Goal: Task Accomplishment & Management: Manage account settings

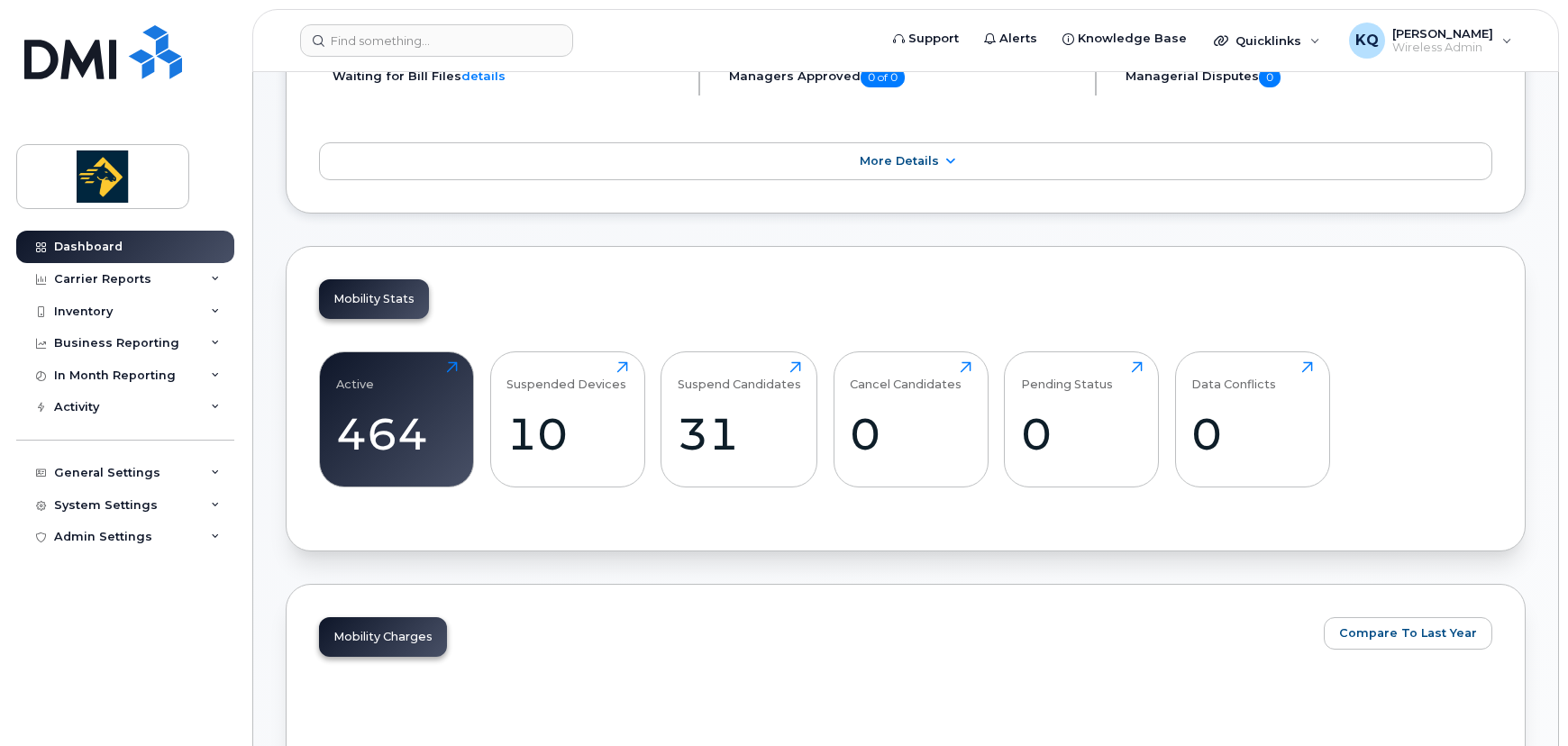
scroll to position [573, 0]
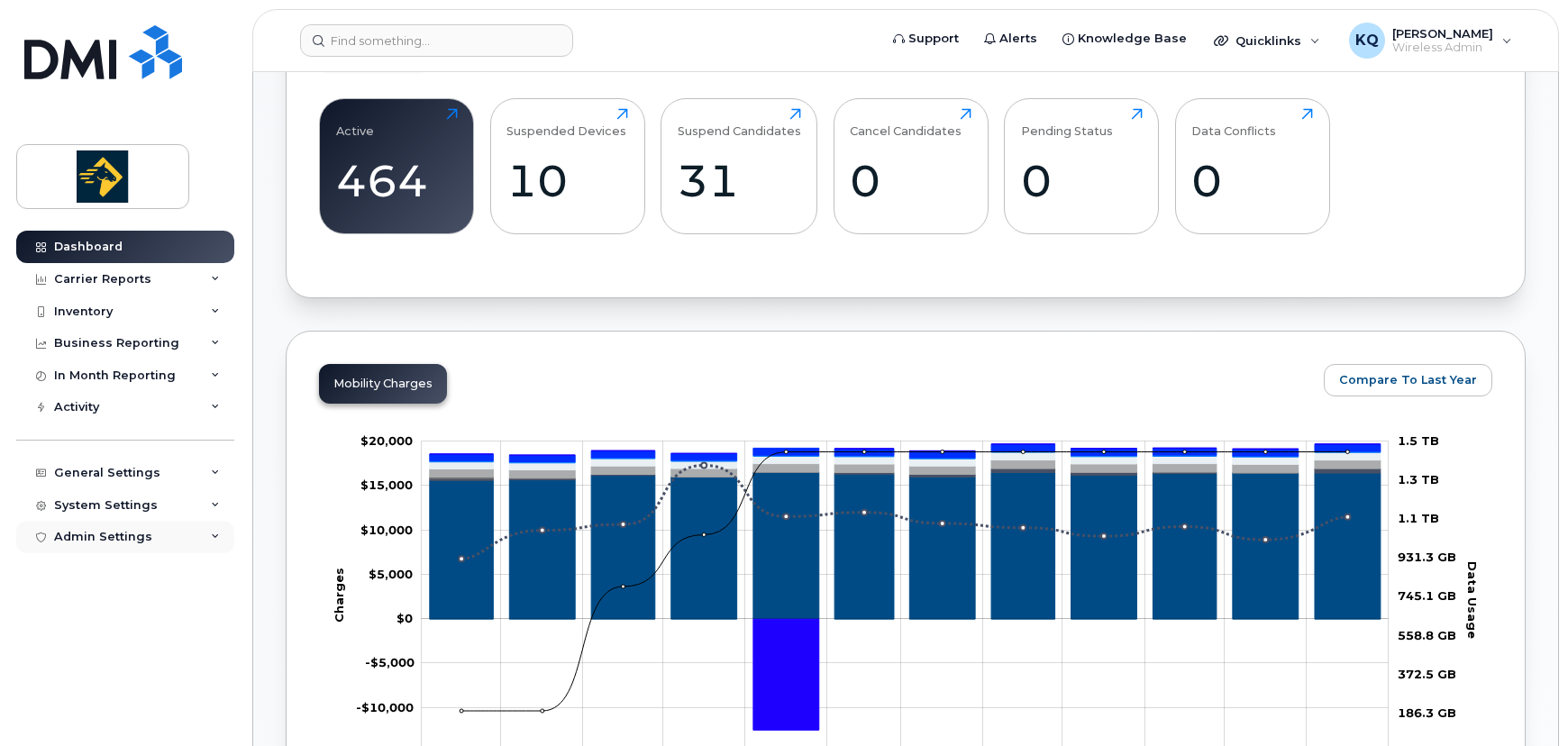
click at [98, 534] on div "Admin Settings" at bounding box center [103, 537] width 98 height 14
click at [116, 504] on div "System Settings" at bounding box center [105, 505] width 104 height 14
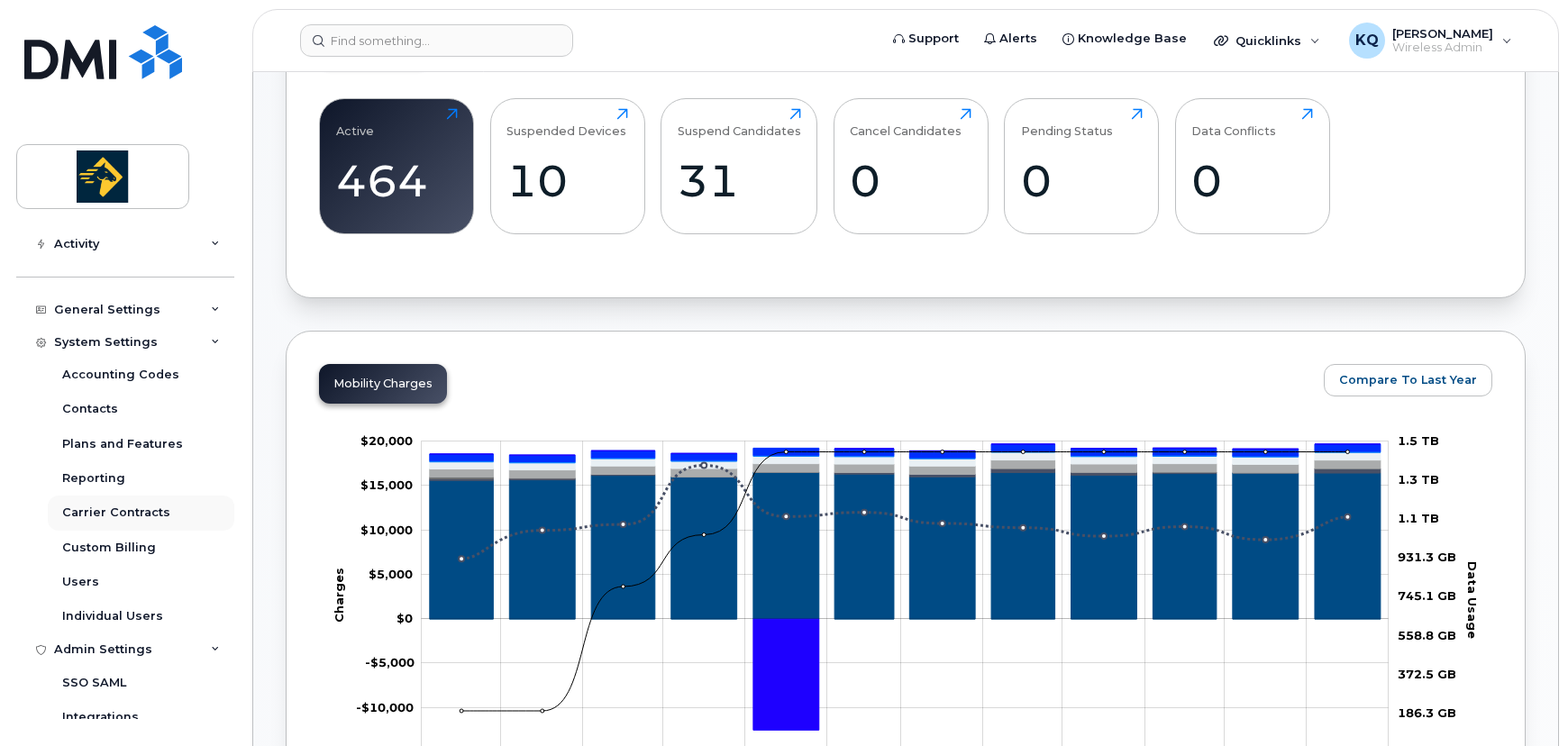
scroll to position [213, 0]
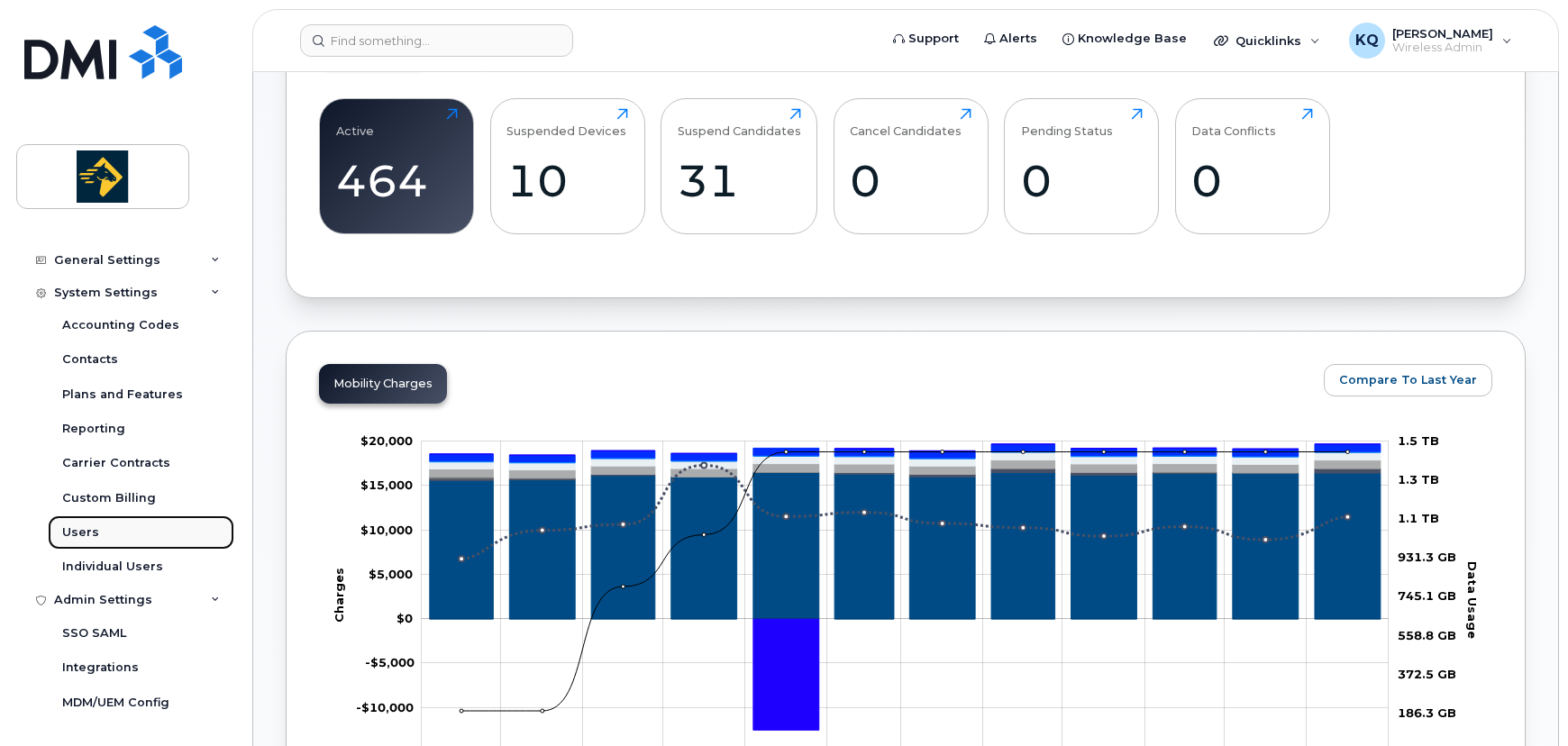
click at [123, 524] on link "Users" at bounding box center [141, 533] width 187 height 35
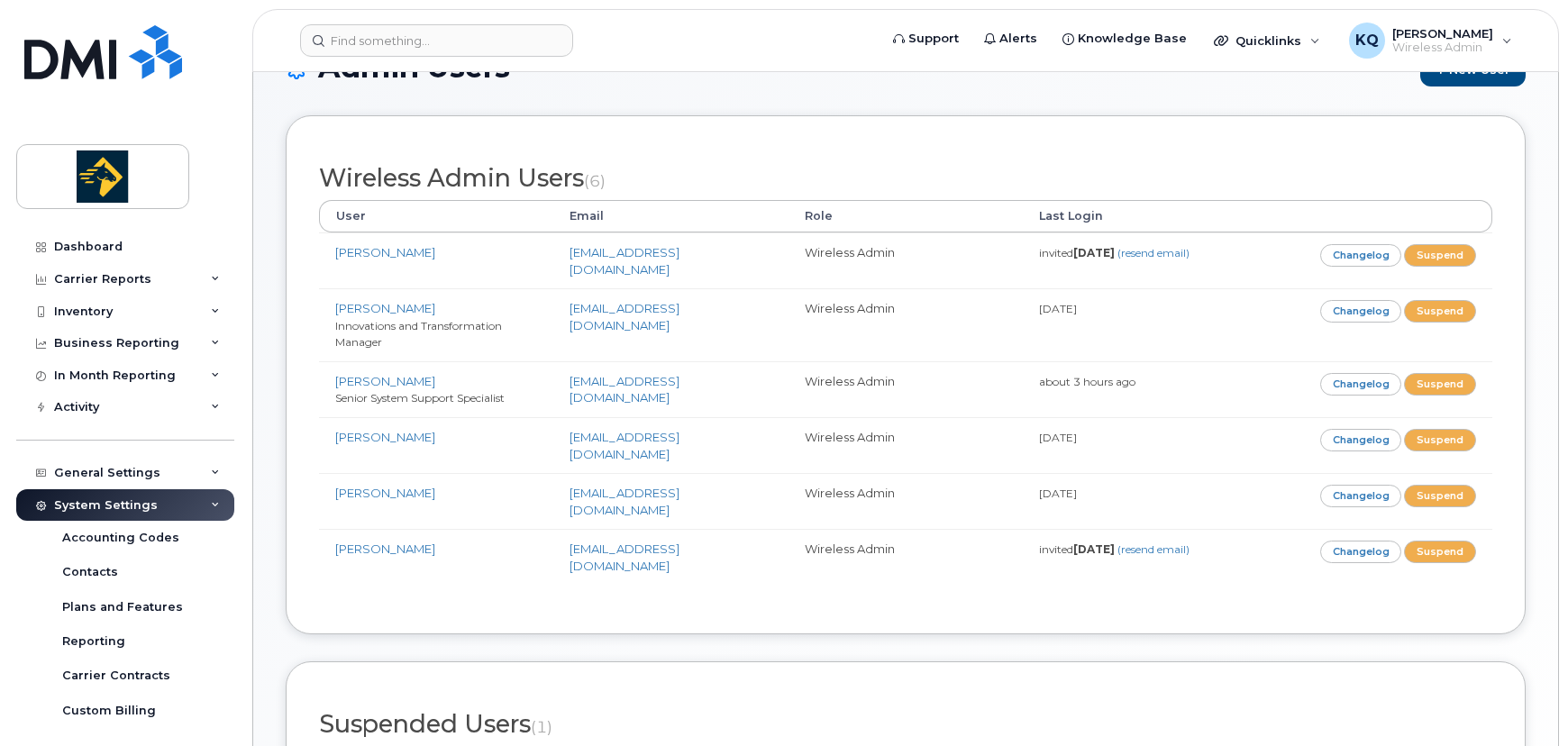
scroll to position [163, 0]
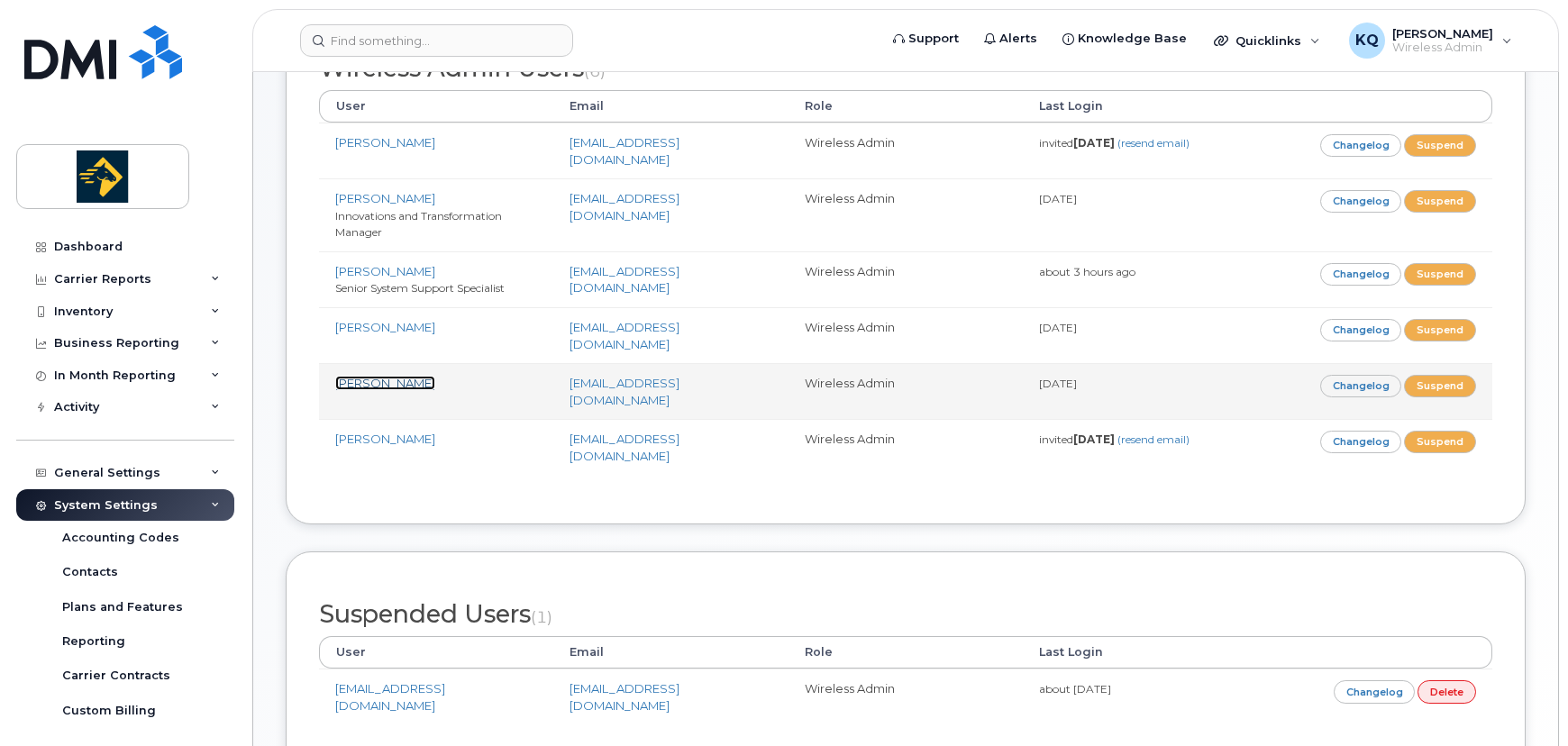
click at [382, 376] on link "[PERSON_NAME]" at bounding box center [385, 383] width 100 height 14
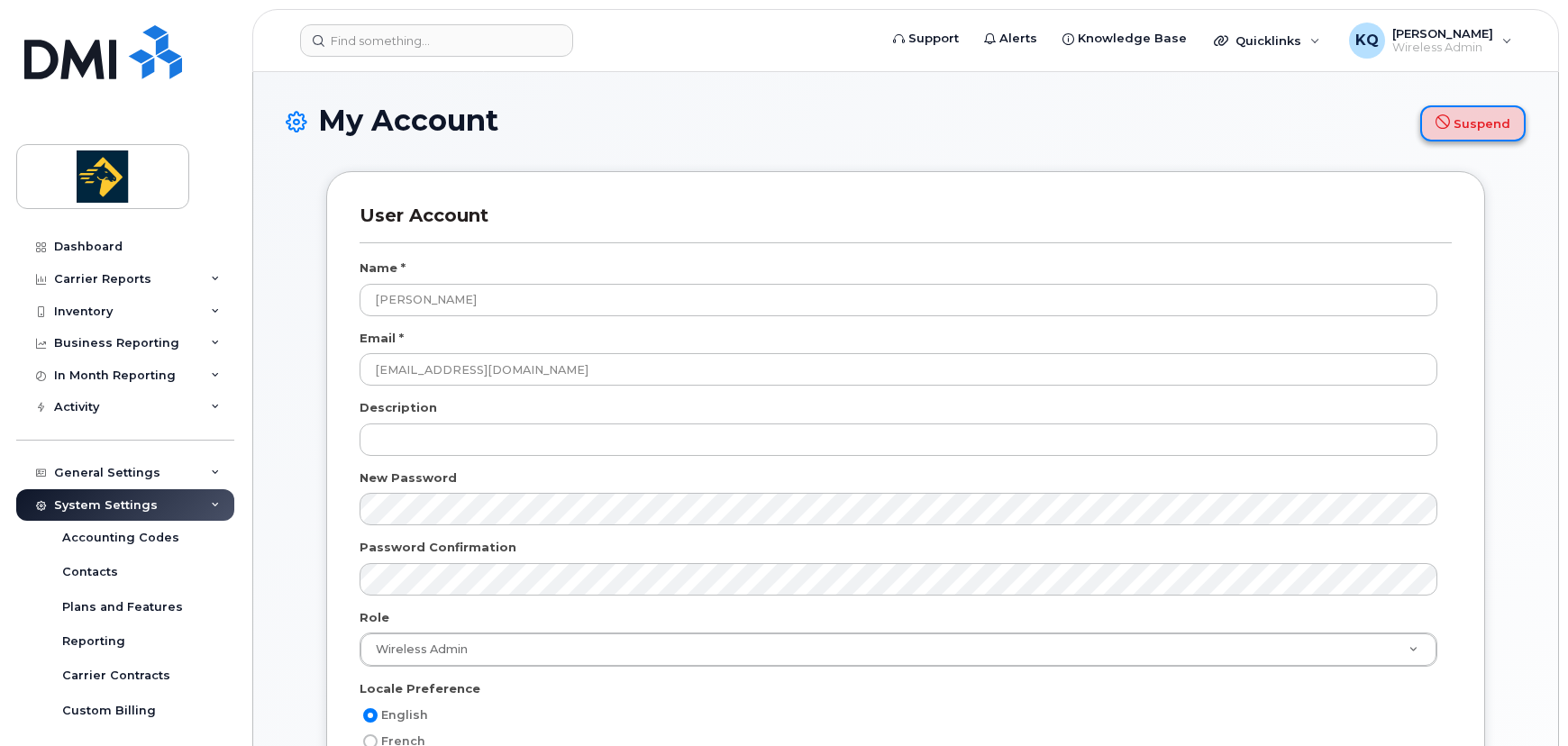
click at [1473, 109] on button "Suspend" at bounding box center [1472, 124] width 105 height 36
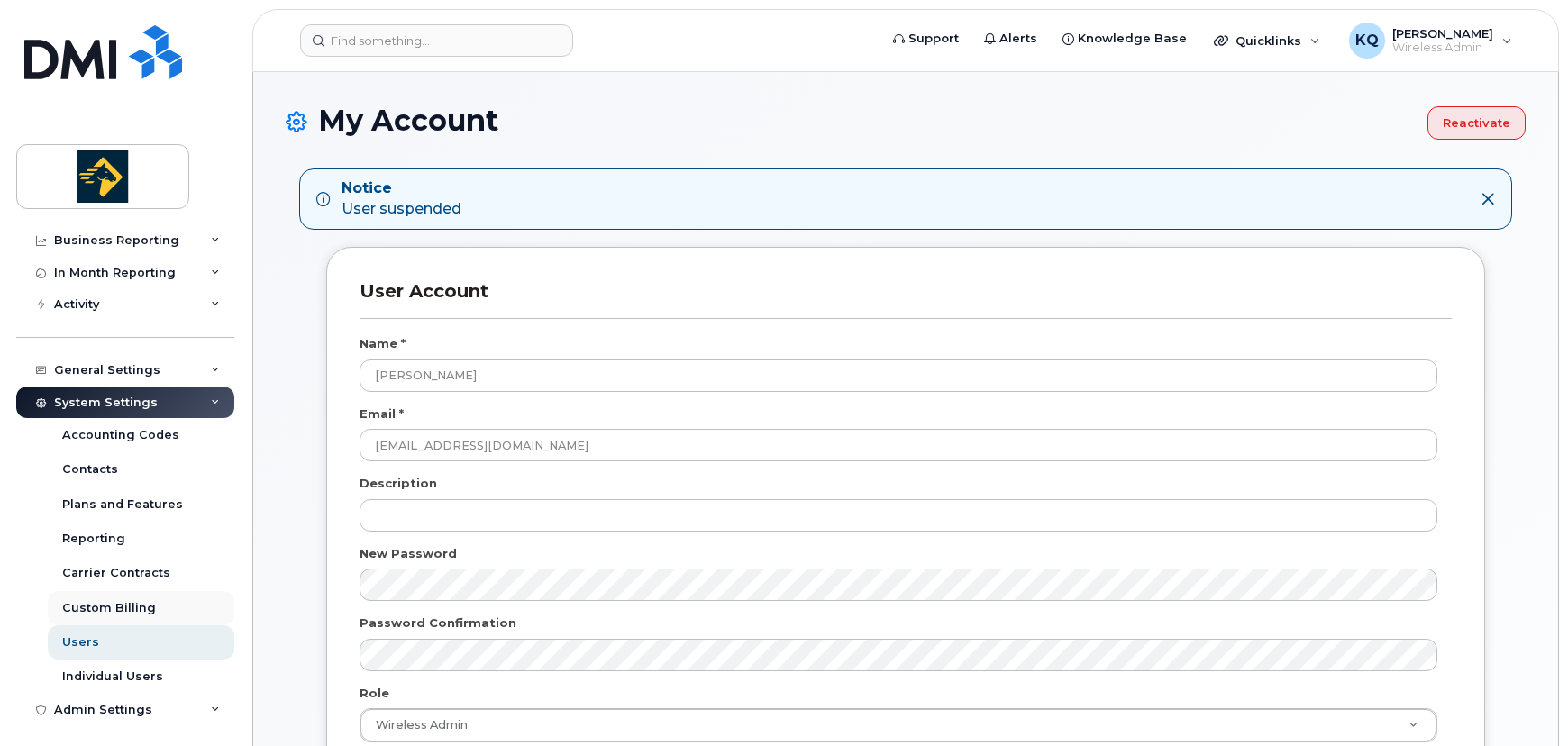
scroll to position [109, 0]
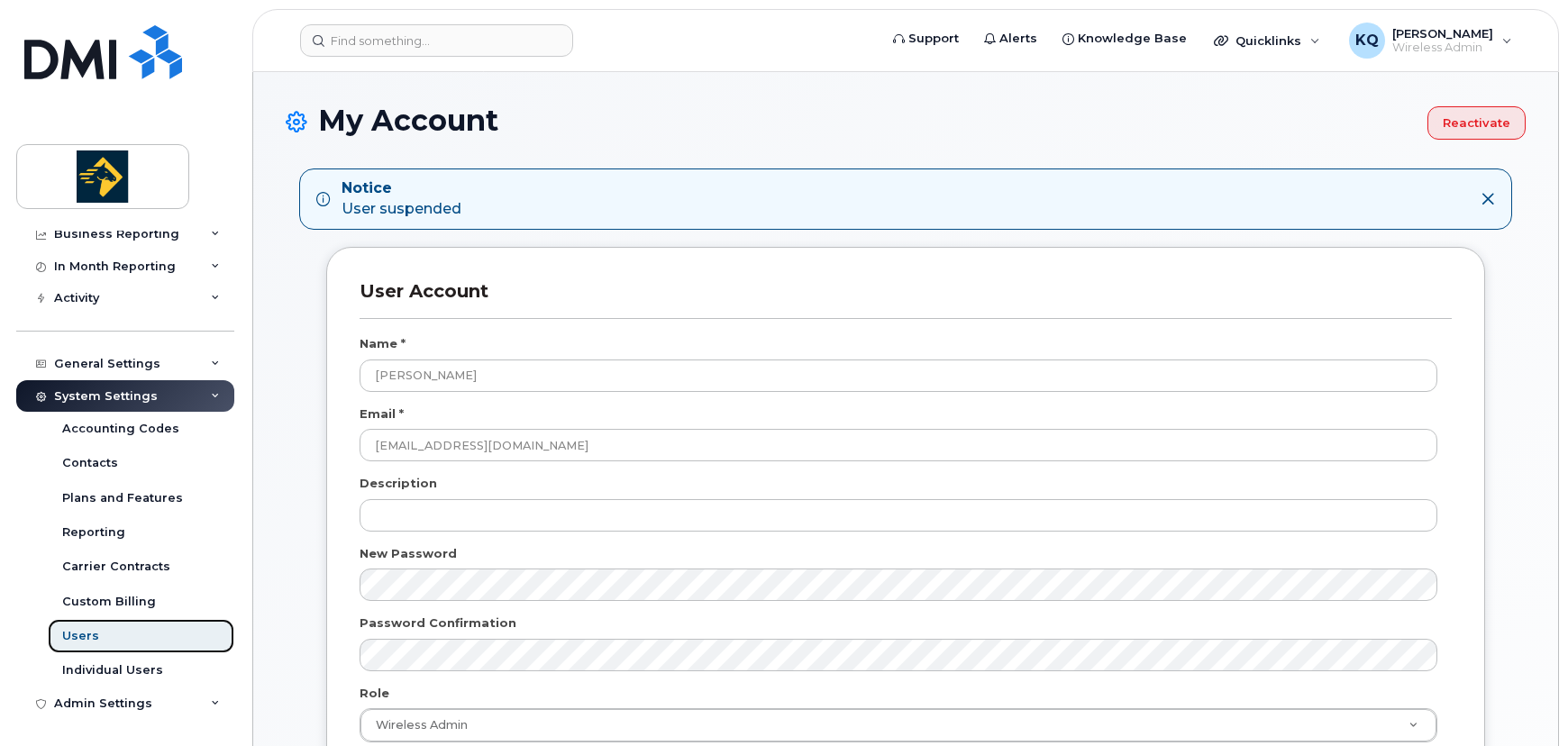
drag, startPoint x: 114, startPoint y: 627, endPoint x: 398, endPoint y: 614, distance: 284.3
click at [114, 626] on link "Users" at bounding box center [141, 637] width 187 height 35
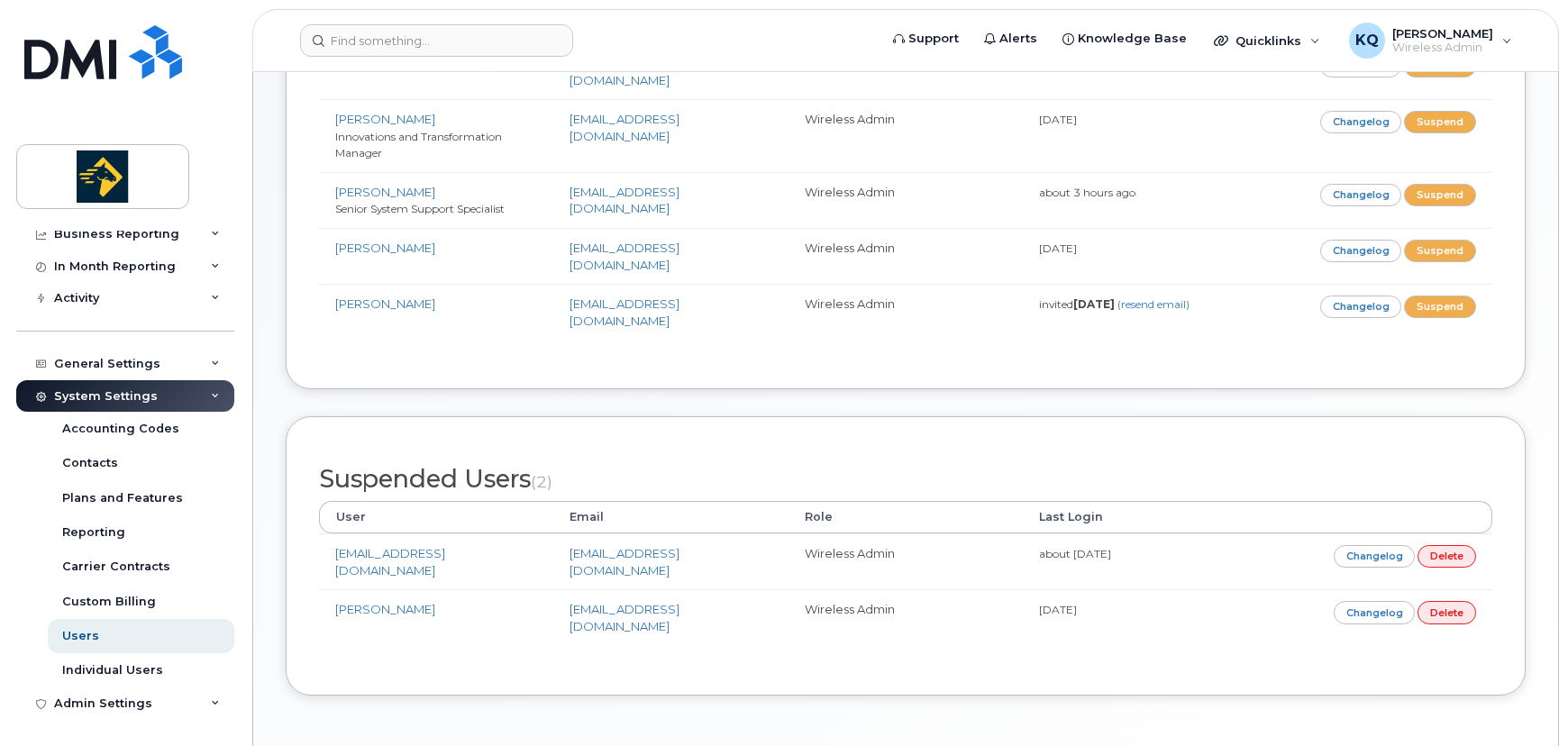
scroll to position [251, 0]
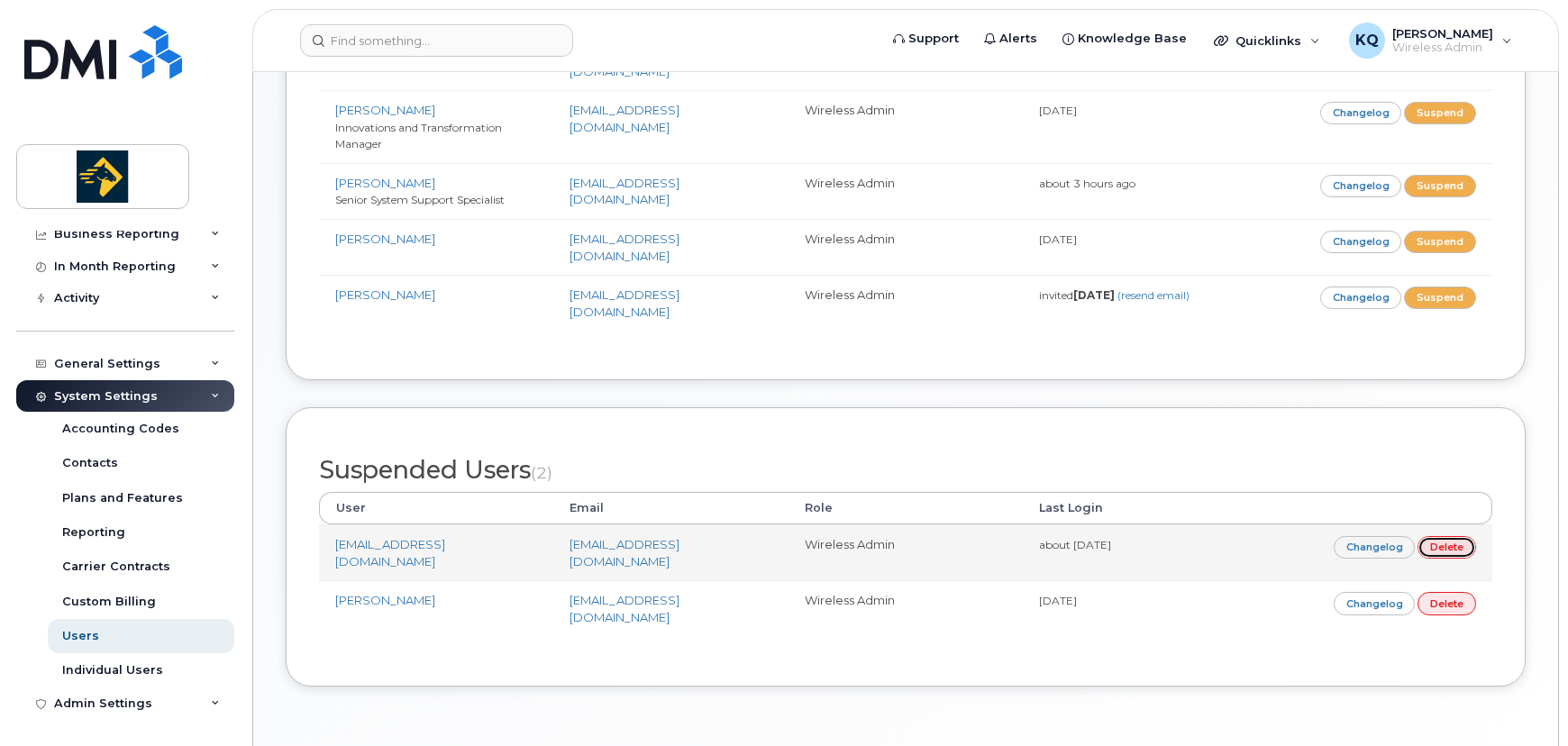
click at [1461, 536] on link "Delete" at bounding box center [1446, 548] width 58 height 23
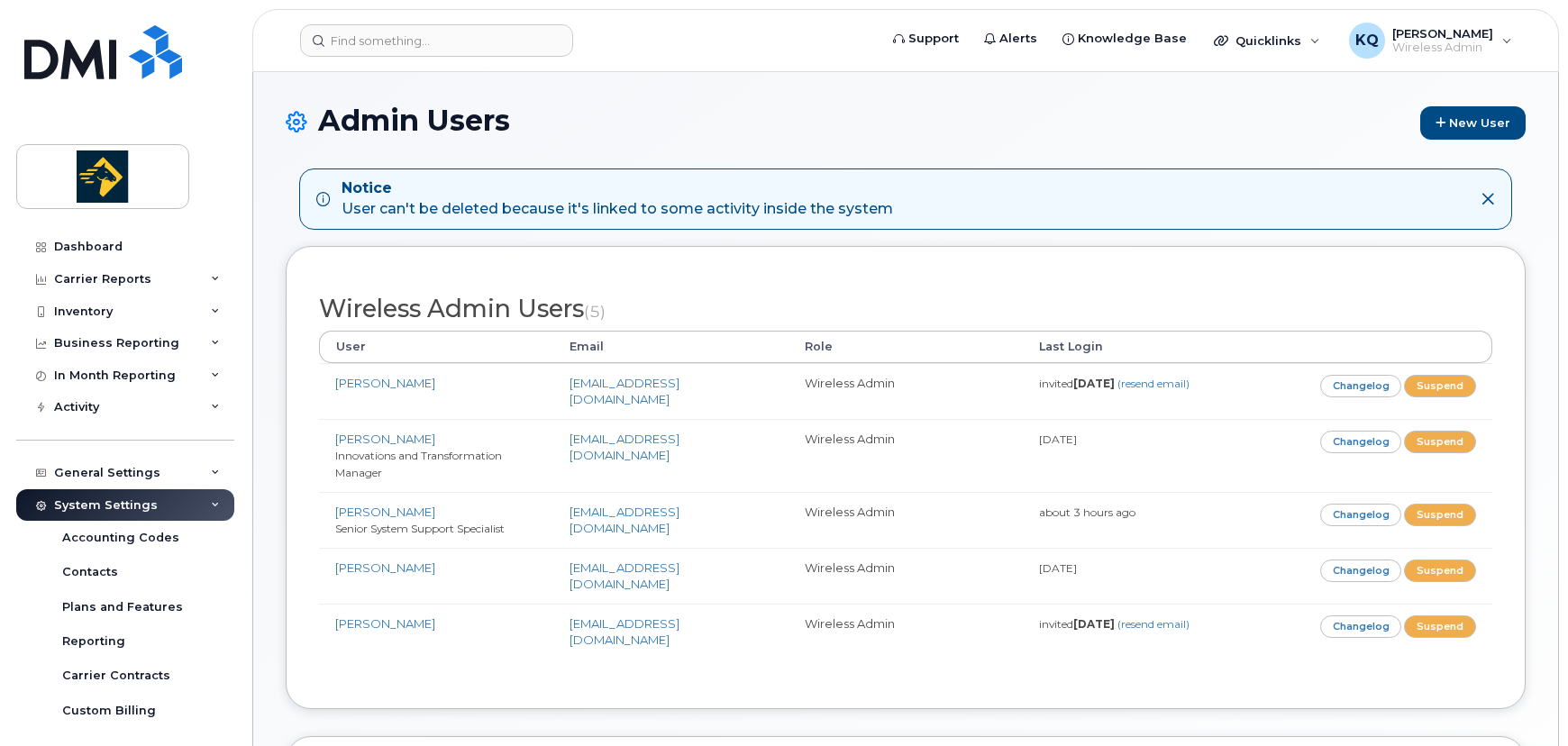
scroll to position [328, 0]
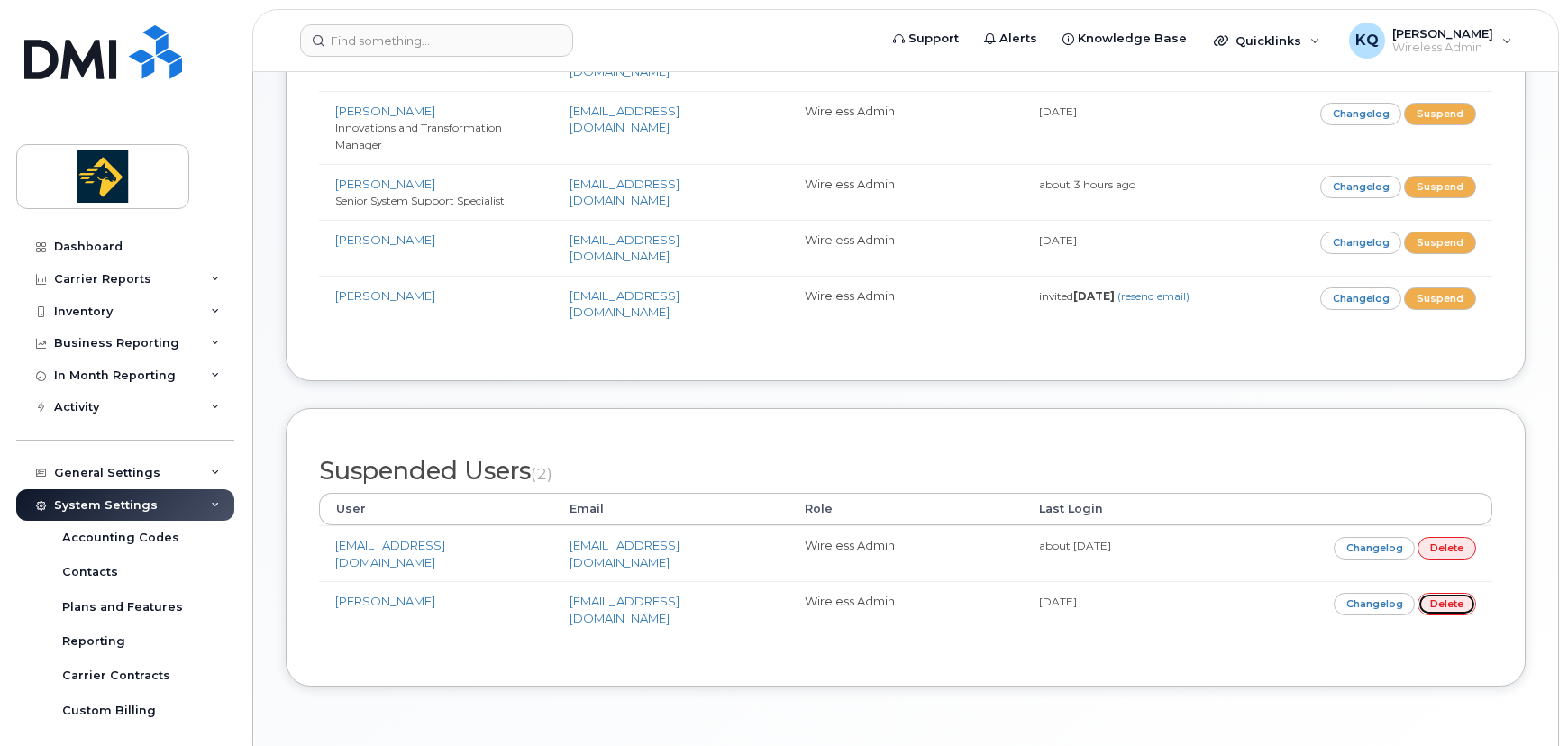
drag, startPoint x: 1454, startPoint y: 565, endPoint x: 846, endPoint y: 58, distance: 791.7
click at [1455, 594] on link "Delete" at bounding box center [1446, 605] width 58 height 23
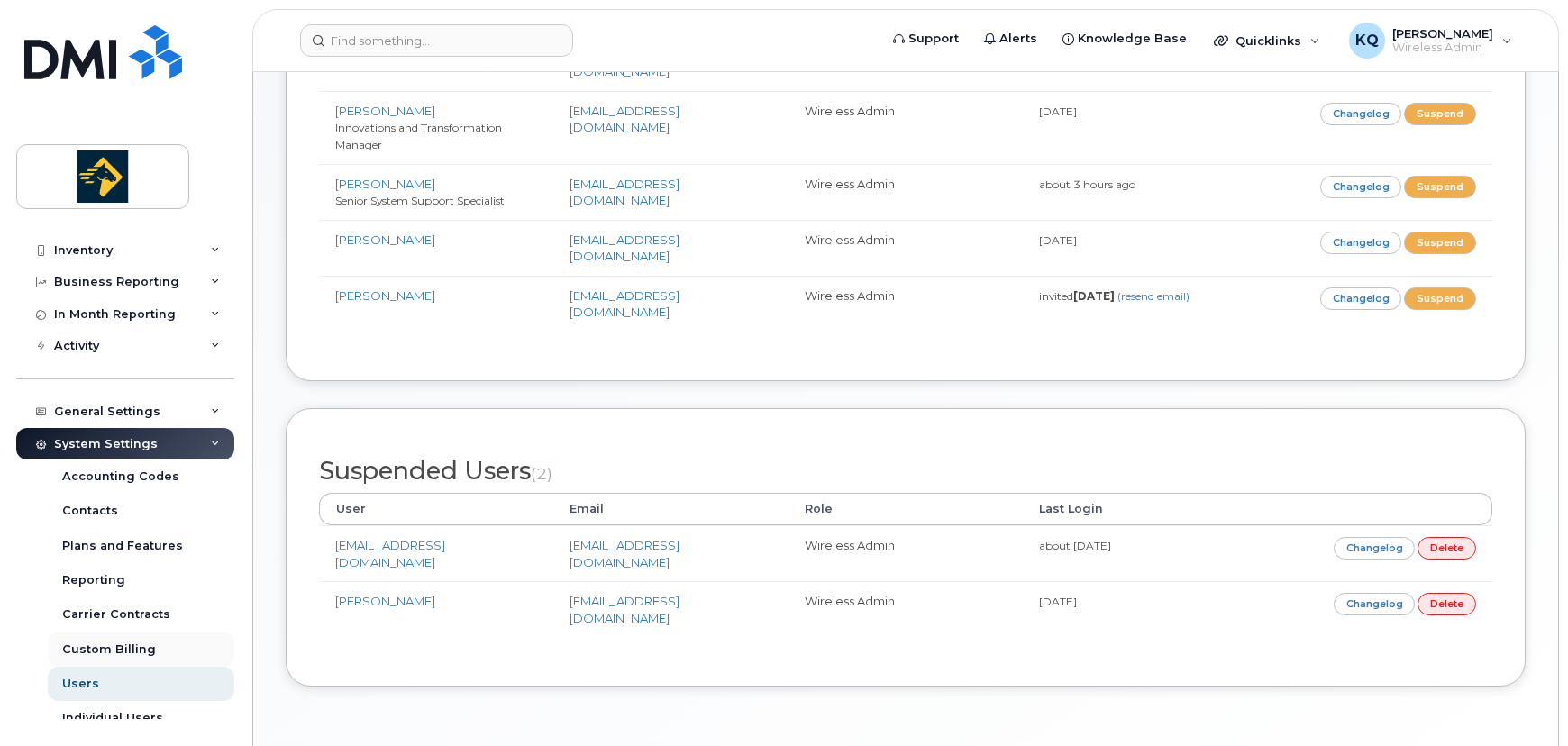
scroll to position [109, 0]
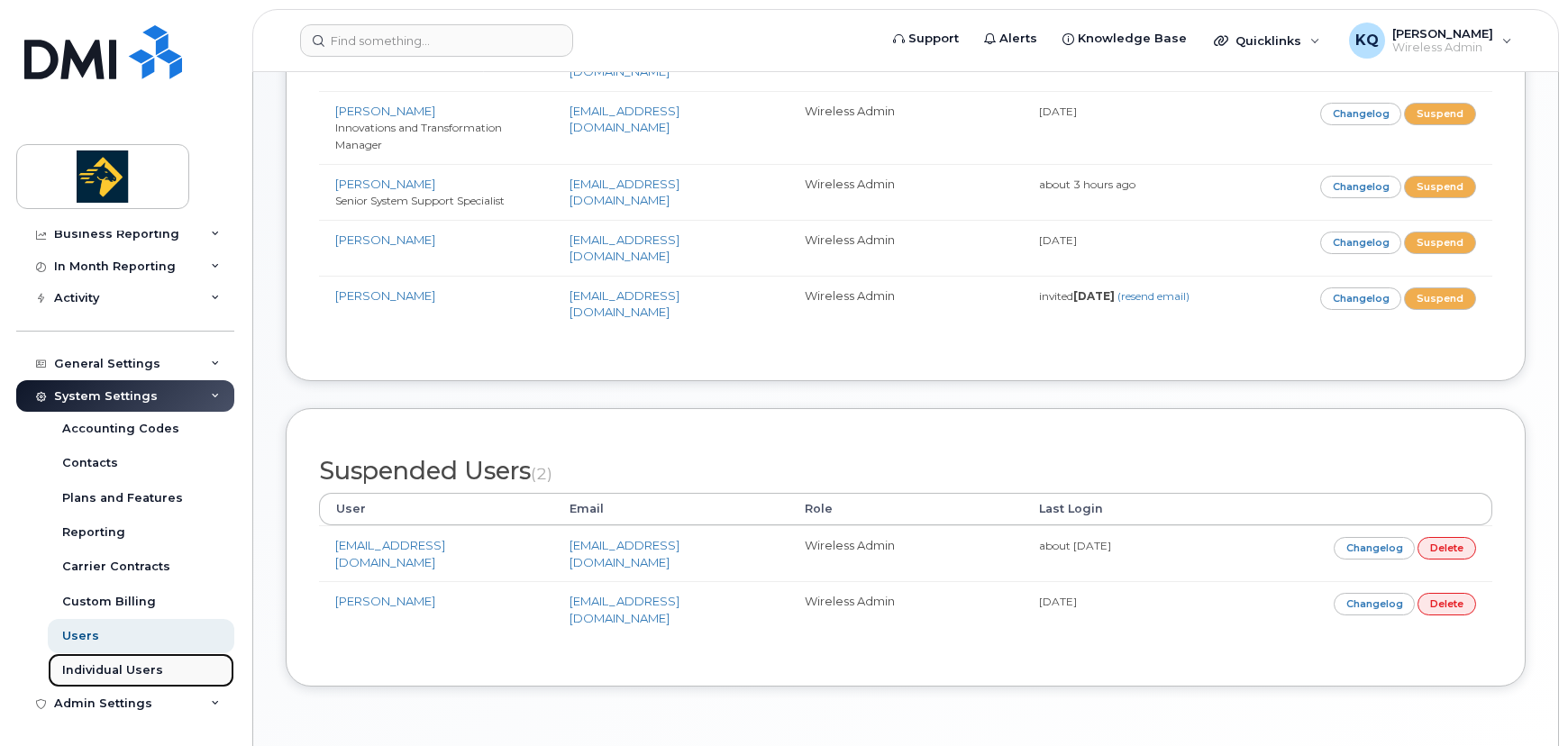
click at [134, 679] on link "Individual Users" at bounding box center [141, 671] width 187 height 35
